Goal: Task Accomplishment & Management: Manage account settings

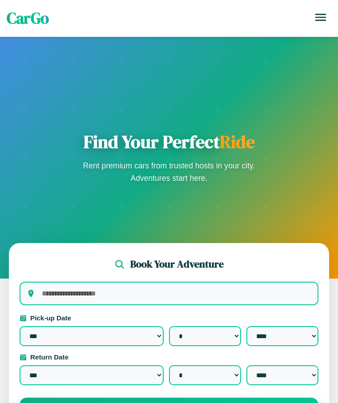
select select "*"
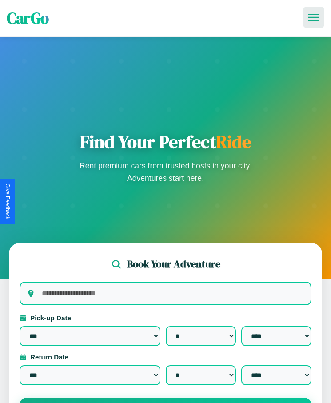
click at [314, 17] on icon at bounding box center [314, 17] width 11 height 7
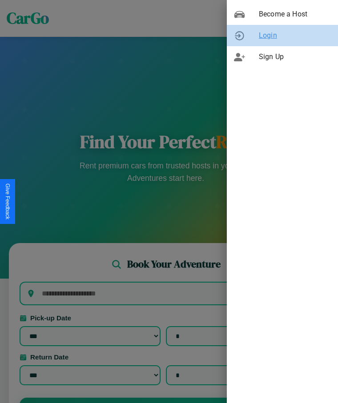
click at [282, 36] on span "Login" at bounding box center [295, 35] width 72 height 11
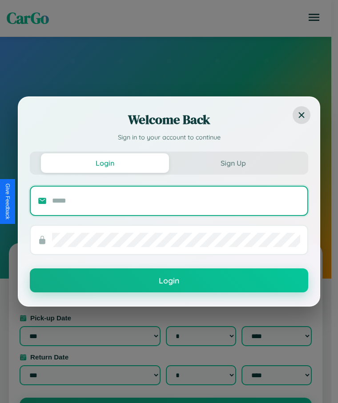
click at [176, 201] on input "text" at bounding box center [176, 201] width 248 height 14
type input "**********"
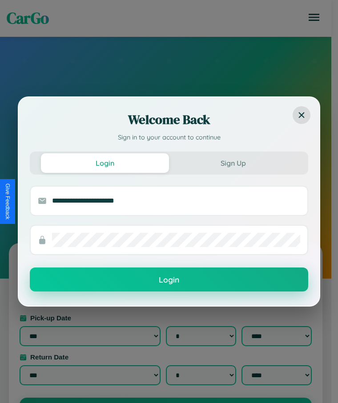
click at [169, 280] on button "Login" at bounding box center [169, 280] width 278 height 24
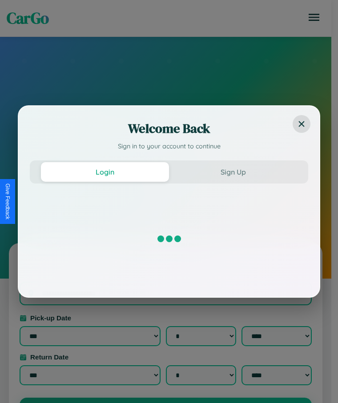
select select "*"
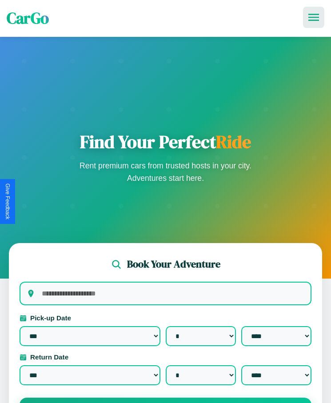
click at [314, 17] on icon at bounding box center [314, 17] width 11 height 7
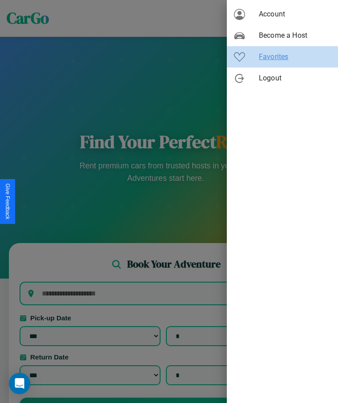
click at [282, 57] on span "Favorites" at bounding box center [295, 57] width 72 height 11
